Goal: Communication & Community: Answer question/provide support

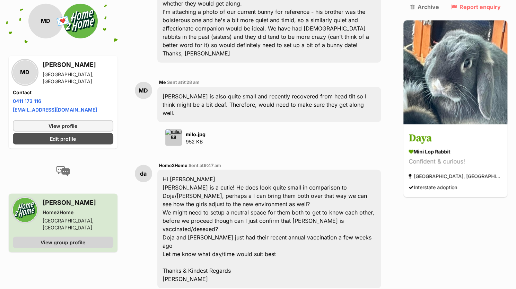
scroll to position [1086, 0]
click at [53, 238] on span "View group profile" at bounding box center [63, 241] width 45 height 7
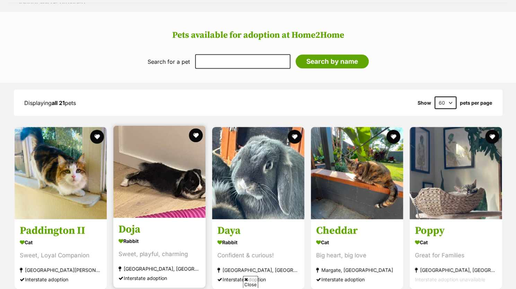
click at [127, 236] on div "Rabbit" at bounding box center [159, 241] width 82 height 10
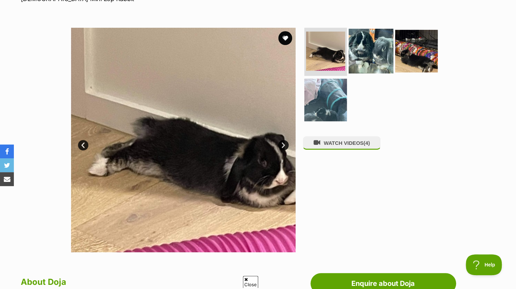
click at [379, 67] on img at bounding box center [370, 50] width 45 height 45
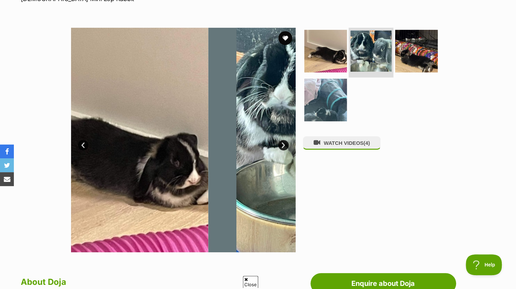
click at [372, 61] on img at bounding box center [370, 50] width 41 height 41
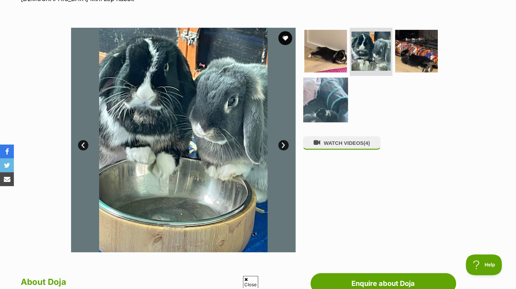
click at [322, 99] on img at bounding box center [325, 100] width 45 height 45
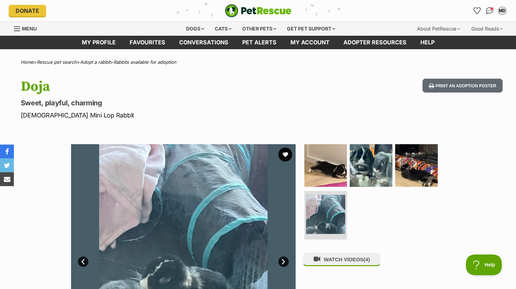
scroll to position [0, 0]
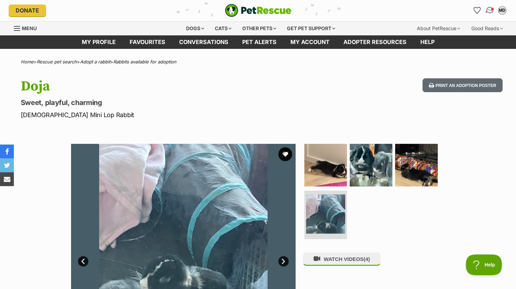
click at [488, 9] on img "Conversations" at bounding box center [489, 10] width 9 height 9
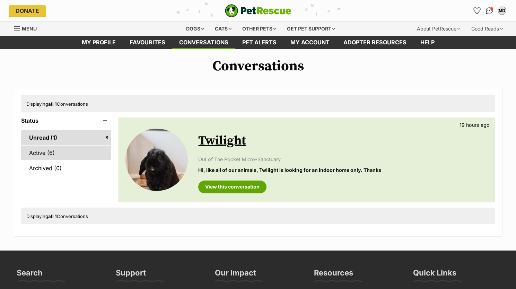
click at [48, 150] on link "Active (6)" at bounding box center [66, 152] width 90 height 15
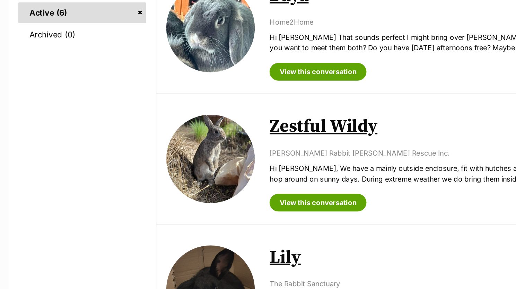
scroll to position [142, 0]
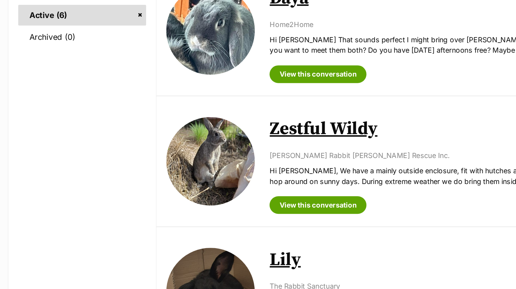
click at [232, 90] on link "Zestful Wildy" at bounding box center [236, 91] width 76 height 16
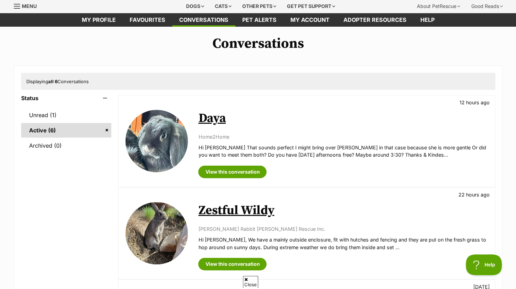
scroll to position [28, 0]
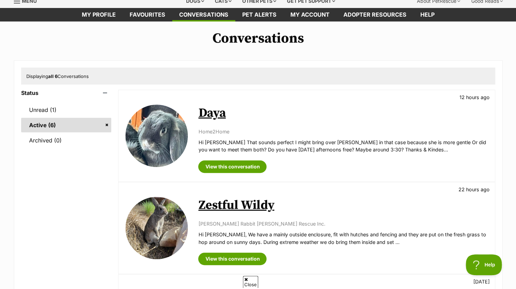
click at [221, 115] on link "Daya" at bounding box center [211, 113] width 27 height 16
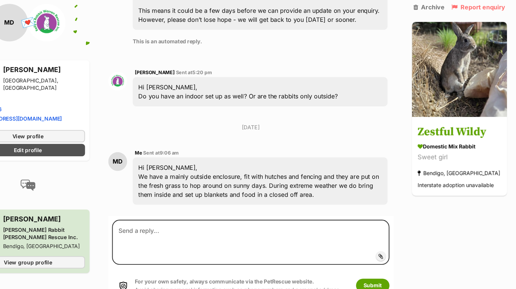
scroll to position [377, 0]
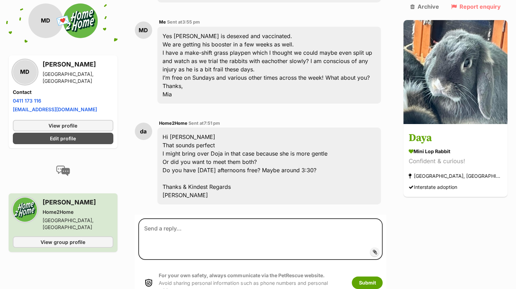
scroll to position [1371, 0]
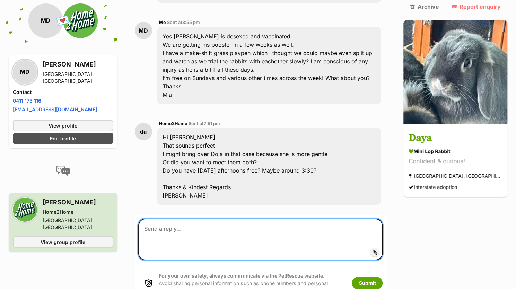
click at [232, 219] on textarea at bounding box center [260, 240] width 245 height 42
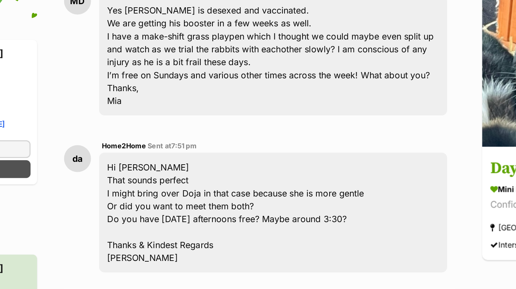
click at [318, 219] on textarea "Yes I can do Sunday arvo! We just need some good weather so i can put them outs…" at bounding box center [260, 240] width 245 height 42
click at [300, 219] on textarea "Yes I can do Sunday arvo! We just need some good weather so I can put them outs…" at bounding box center [260, 240] width 245 height 42
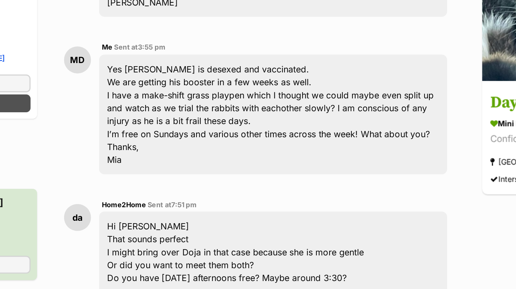
scroll to position [1291, 0]
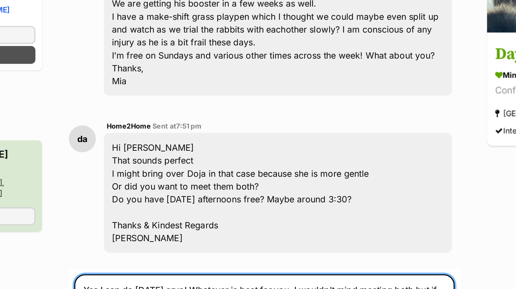
scroll to position [1310, 0]
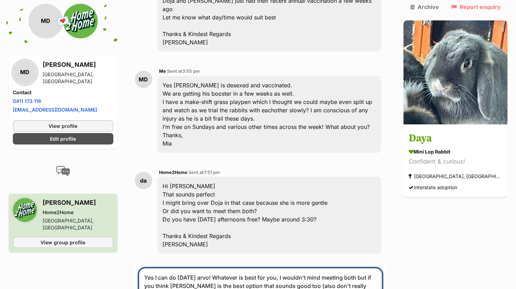
scroll to position [1322, 0]
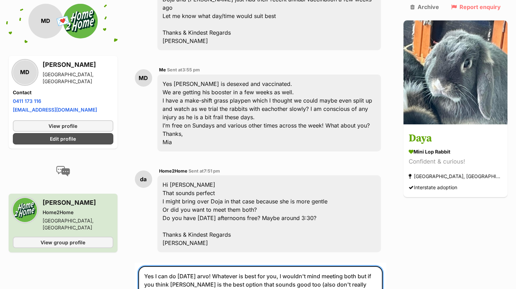
scroll to position [1324, 0]
type textarea "Yes I can do Sunday arvo! Whatever is best for you, I wouldn't mind meeting bot…"
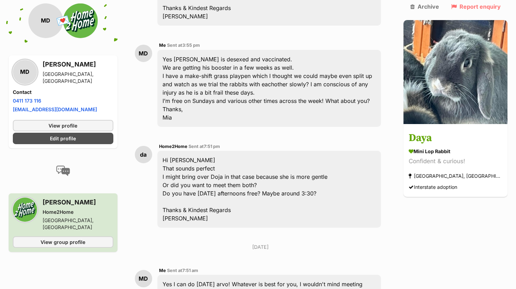
scroll to position [1415, 0]
